Goal: Transaction & Acquisition: Obtain resource

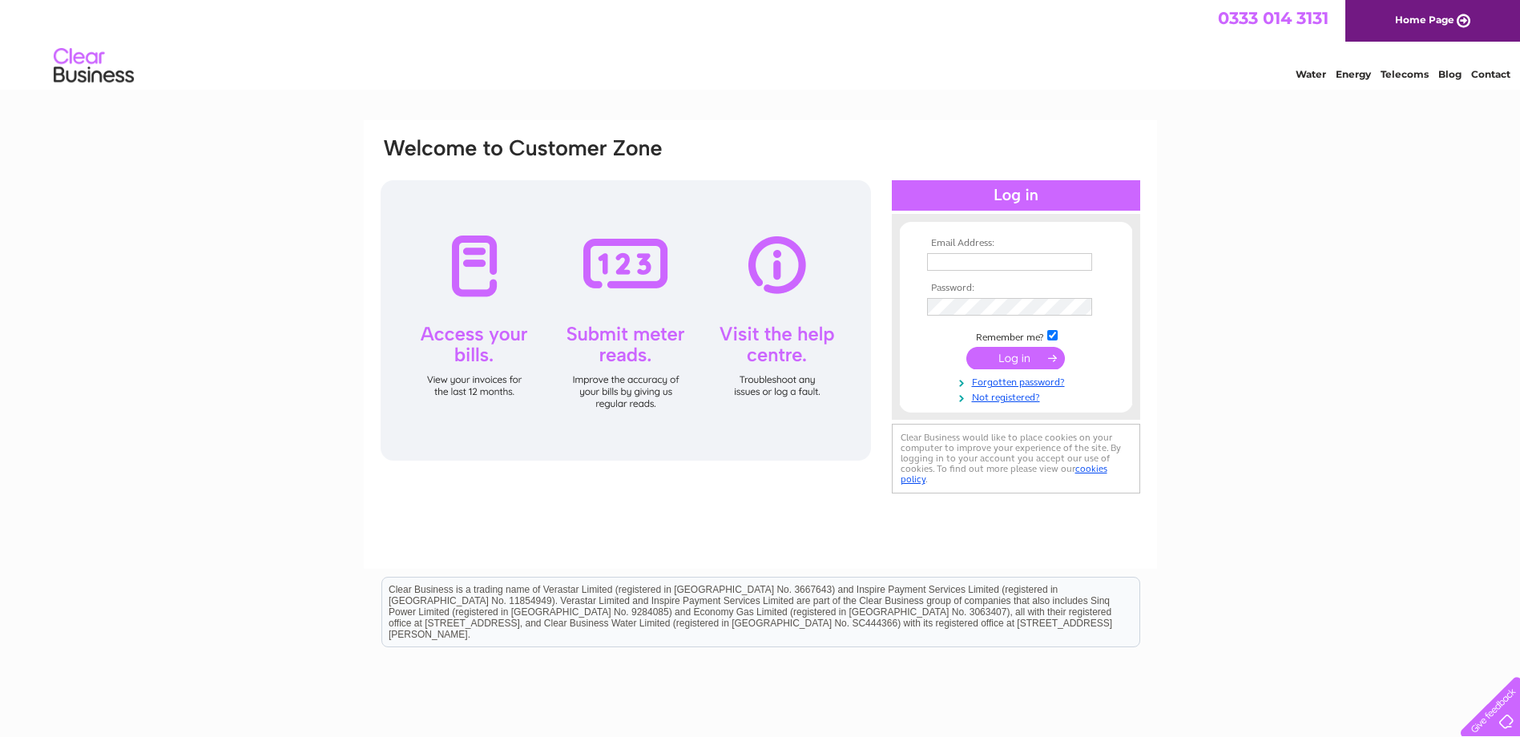
click at [1005, 260] on input "text" at bounding box center [1009, 262] width 165 height 18
type input "BBDPayables@ppg.com"
click at [998, 298] on td at bounding box center [1016, 309] width 186 height 26
click at [1008, 356] on input "submit" at bounding box center [1016, 360] width 99 height 22
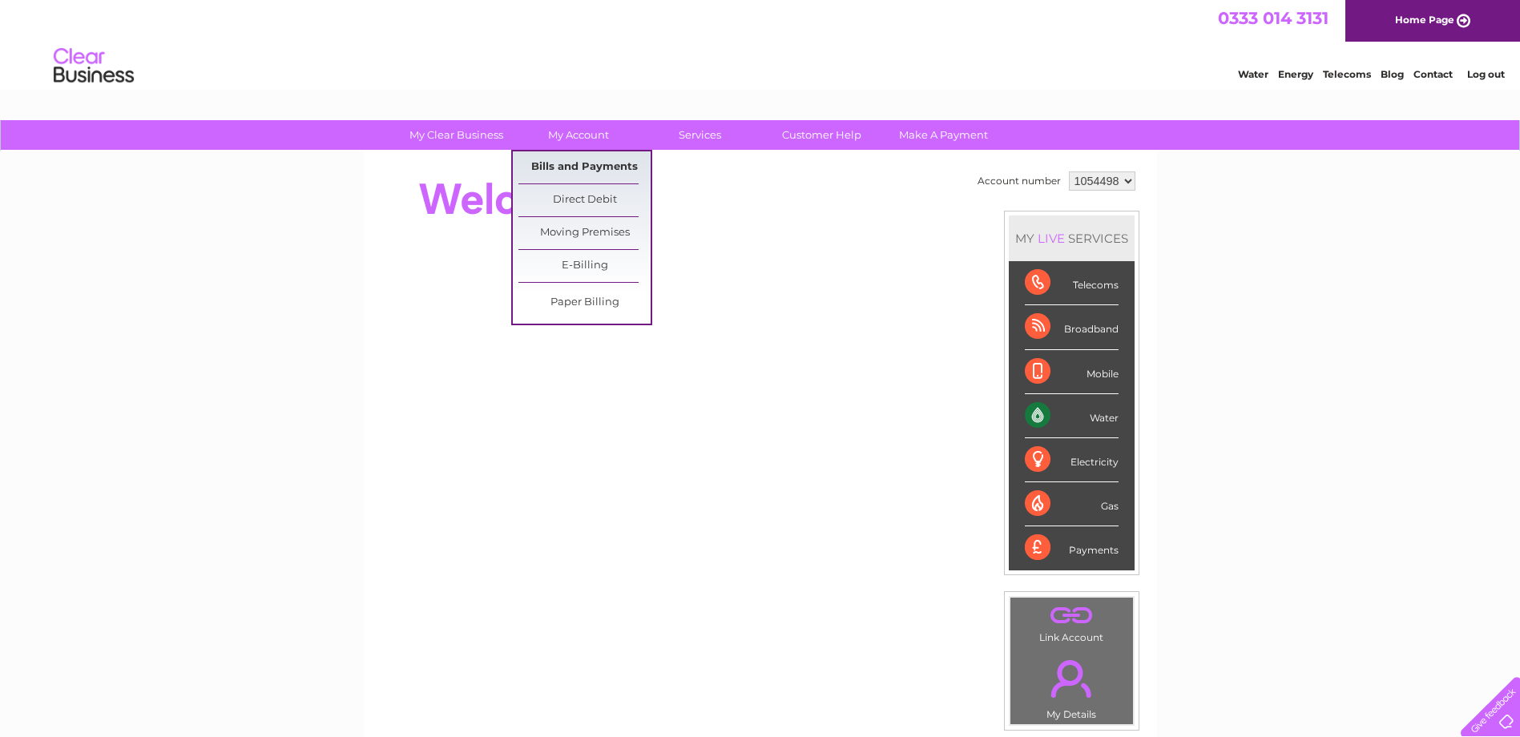
click at [569, 168] on link "Bills and Payments" at bounding box center [585, 167] width 132 height 32
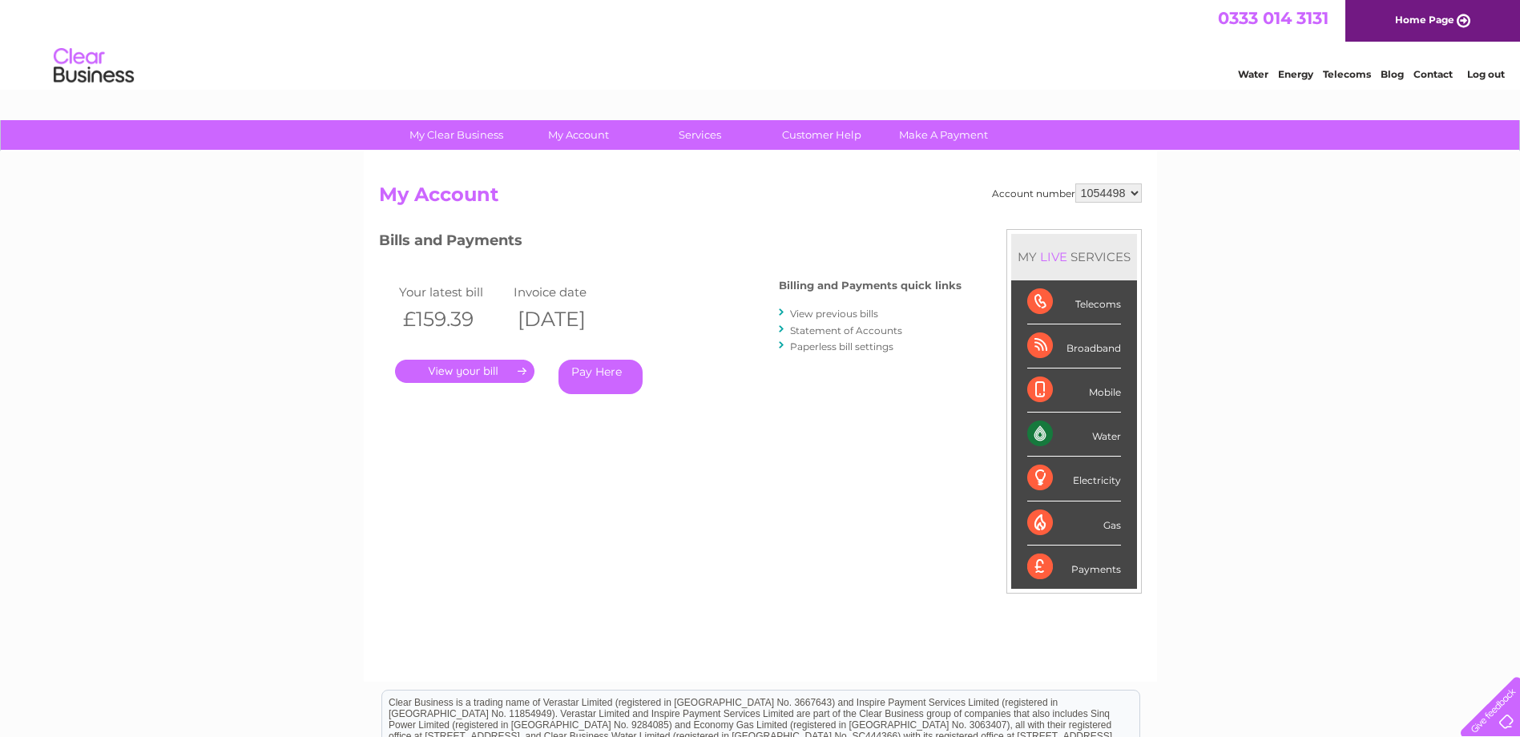
click at [476, 374] on link "." at bounding box center [464, 371] width 139 height 23
click at [819, 317] on link "View previous bills" at bounding box center [834, 314] width 88 height 12
click at [478, 373] on link "." at bounding box center [464, 371] width 139 height 23
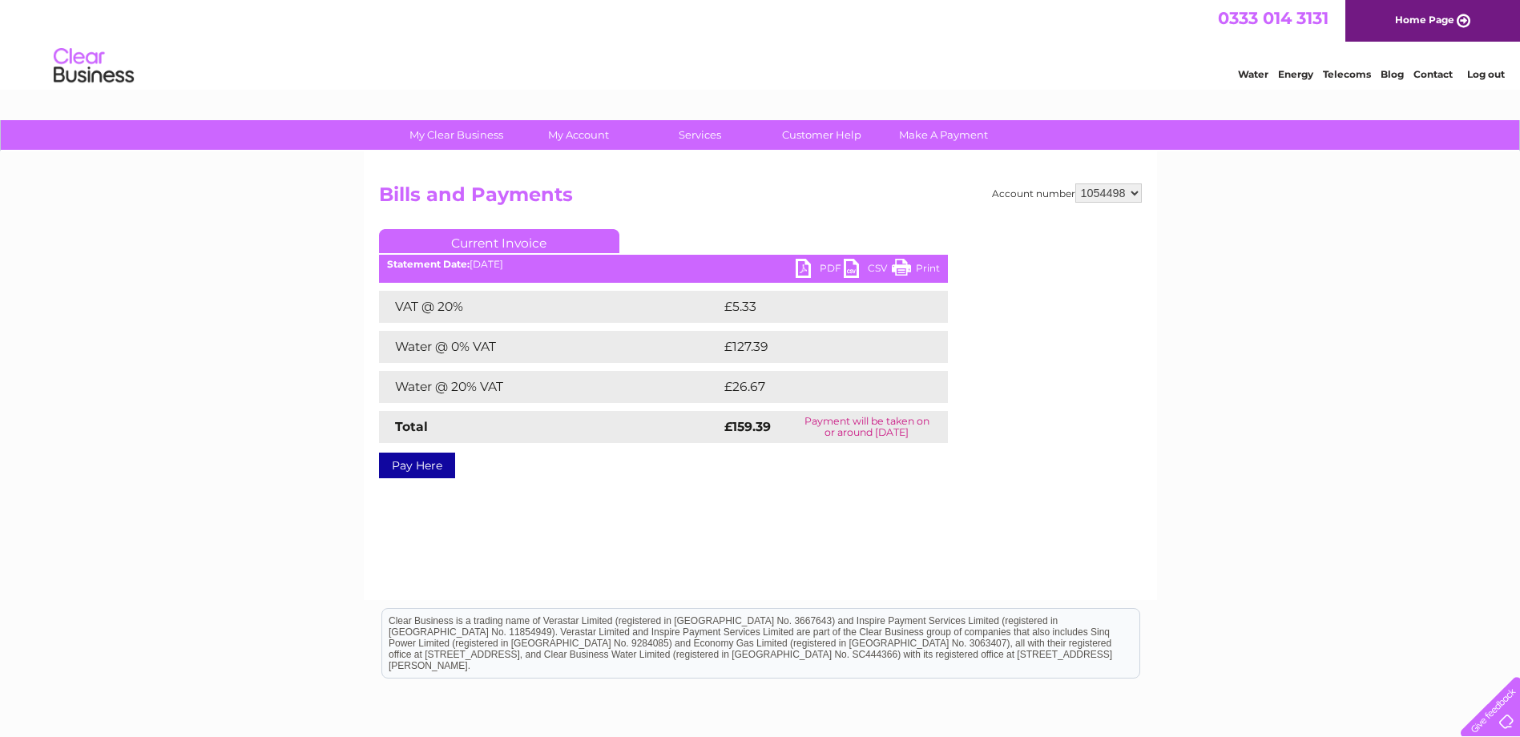
click at [820, 271] on link "PDF" at bounding box center [820, 270] width 48 height 23
click at [1060, 79] on div "Water Energy Telecoms Blog Contact Log out" at bounding box center [760, 68] width 1520 height 52
click at [1482, 69] on link "Log out" at bounding box center [1486, 74] width 38 height 12
